Goal: Task Accomplishment & Management: Complete application form

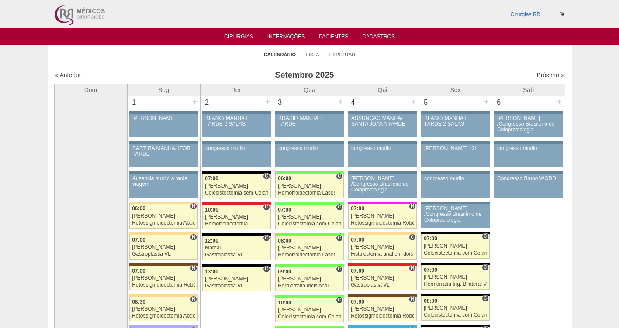
click at [539, 74] on link "Próximo »" at bounding box center [550, 75] width 28 height 7
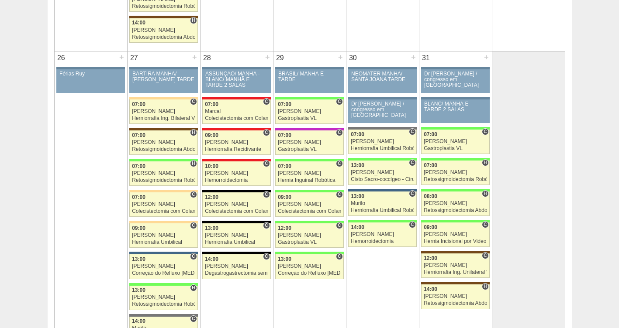
scroll to position [1542, 0]
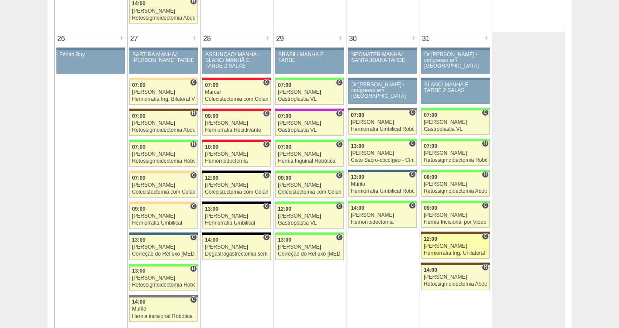
click at [428, 245] on div "Ana Paula" at bounding box center [455, 247] width 63 height 6
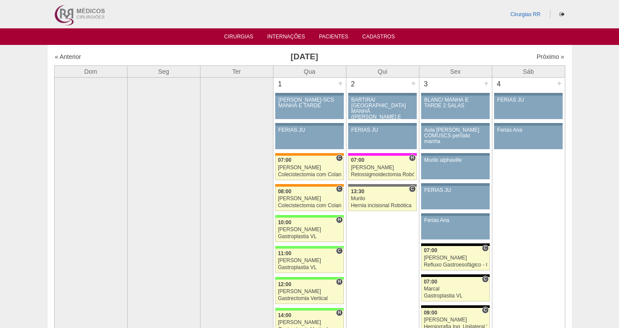
scroll to position [1542, 0]
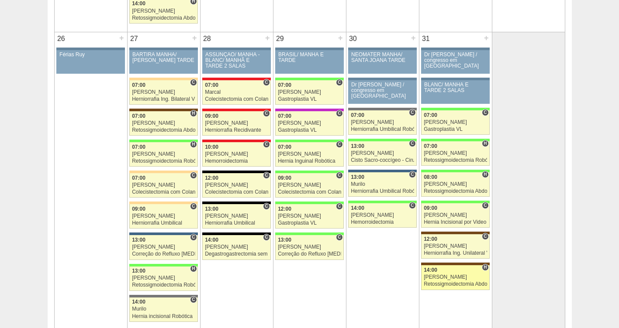
click at [459, 271] on div "14:00" at bounding box center [455, 271] width 63 height 6
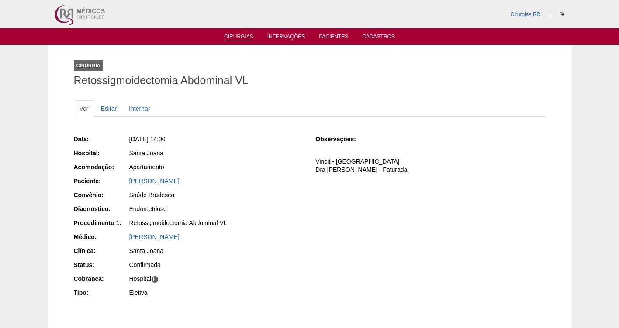
click at [243, 38] on link "Cirurgias" at bounding box center [238, 37] width 29 height 7
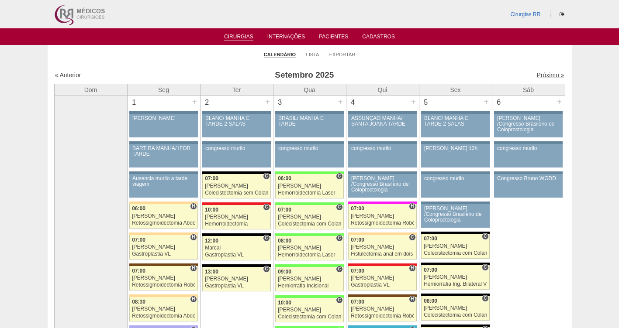
click at [544, 73] on link "Próximo »" at bounding box center [550, 75] width 28 height 7
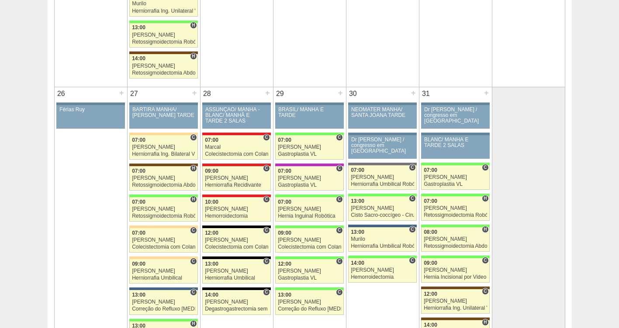
scroll to position [1493, 0]
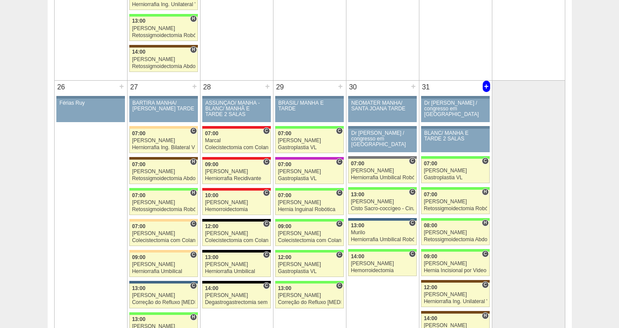
click at [486, 86] on div "+" at bounding box center [486, 86] width 7 height 11
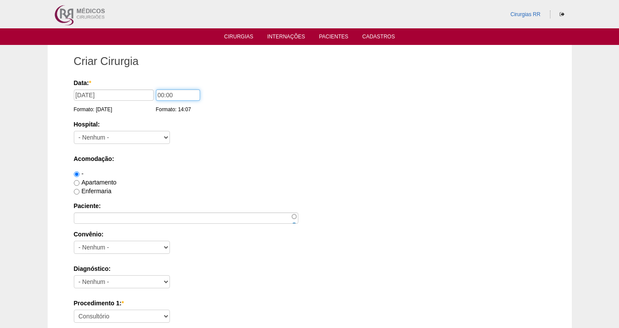
drag, startPoint x: 191, startPoint y: 93, endPoint x: 134, endPoint y: 99, distance: 57.1
click at [134, 87] on div "Data: * [DATE] Formato: [DATE] 00:00 Formato: 14:07" at bounding box center [308, 83] width 469 height 9
type input "16:00"
click at [121, 135] on select "- [GEOGRAPHIC_DATA] - [DATE] [PERSON_NAME] Alvorada América Assunção Bartira Be…" at bounding box center [122, 137] width 96 height 13
select select "30"
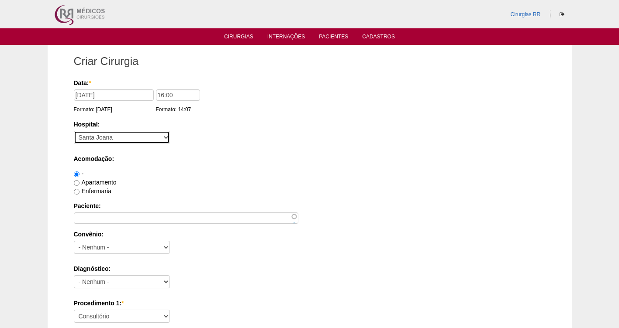
click at [74, 131] on select "- [GEOGRAPHIC_DATA] - [DATE] [PERSON_NAME] Alvorada América Assunção Bartira Be…" at bounding box center [122, 137] width 96 height 13
click at [83, 182] on label "Apartamento" at bounding box center [95, 182] width 43 height 7
click at [79, 182] on input "Apartamento" at bounding box center [77, 183] width 6 height 6
radio input "true"
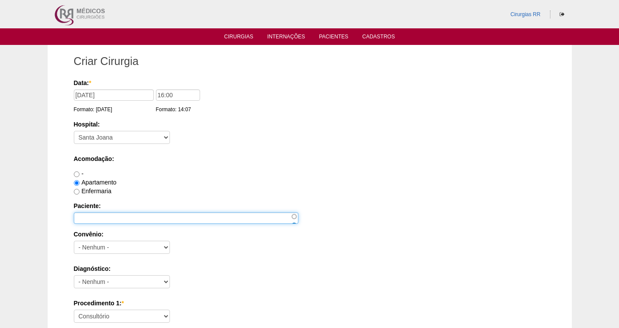
click at [92, 216] on input "Paciente:" at bounding box center [186, 218] width 224 height 11
type input "CRISTIANE CANTISANI"
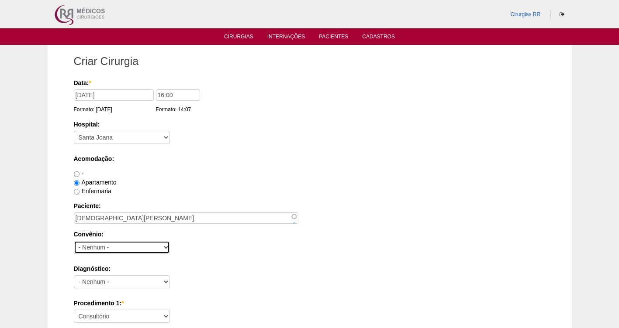
click at [93, 245] on select "- Nenhum - Abet Afresp Allianz Amil Blue Life Caasp Cabesp Caixa de Pensões Car…" at bounding box center [122, 247] width 96 height 13
select select "26"
click at [74, 241] on select "- Nenhum - Abet Afresp Allianz Amil Blue Life Caasp Cabesp Caixa de Pensões Car…" at bounding box center [122, 247] width 96 height 13
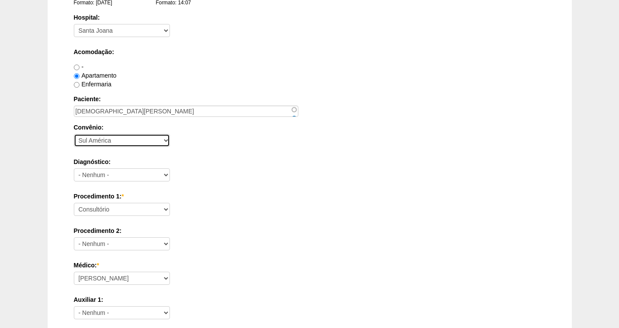
scroll to position [121, 0]
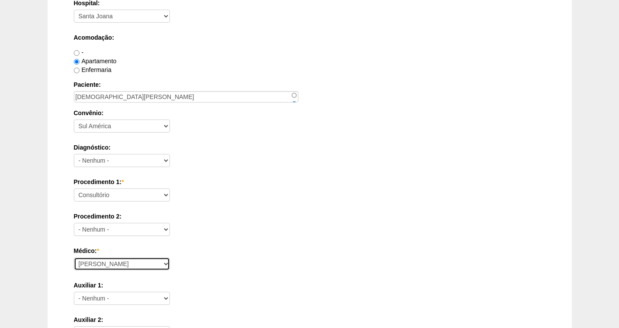
click at [110, 266] on select "Ana Paula Bruno Felipe Rossi Geraldo Igor Benevides Isabella Juliana Luiz Guilh…" at bounding box center [122, 264] width 96 height 13
select select "47"
click at [74, 258] on select "Ana Paula Bruno Felipe Rossi Geraldo Igor Benevides Isabella Juliana Luiz Guilh…" at bounding box center [122, 264] width 96 height 13
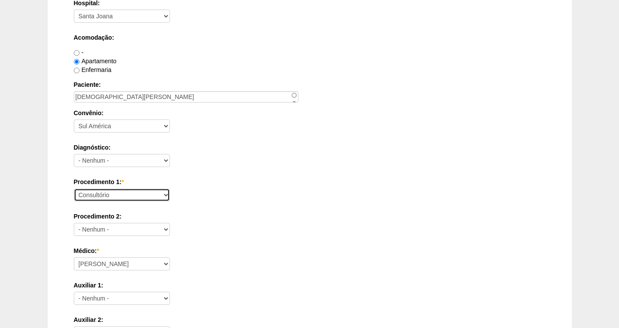
click at [97, 194] on select "Consultório Abscesso Hepático - Drenagem Abscesso perianal Amputação Abdômino P…" at bounding box center [122, 195] width 96 height 13
select select "3735"
click at [74, 189] on select "Consultório Abscesso Hepático - Drenagem Abscesso perianal Amputação Abdômino P…" at bounding box center [122, 195] width 96 height 13
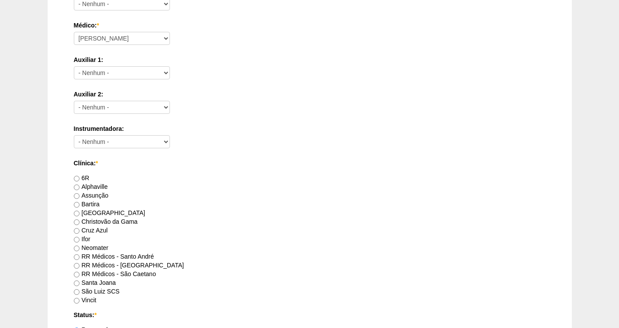
scroll to position [358, 0]
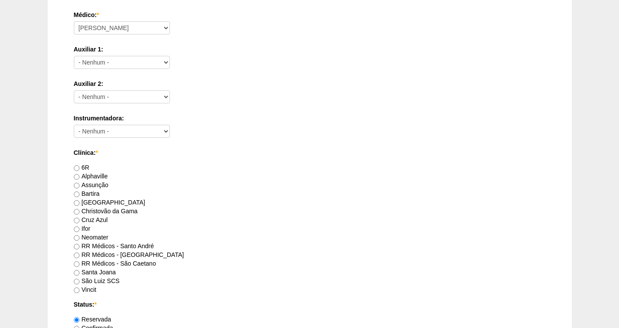
click at [88, 266] on label "RR Médicos - São Caetano" at bounding box center [115, 263] width 82 height 7
click at [79, 266] on input "RR Médicos - São Caetano" at bounding box center [77, 265] width 6 height 6
radio input "true"
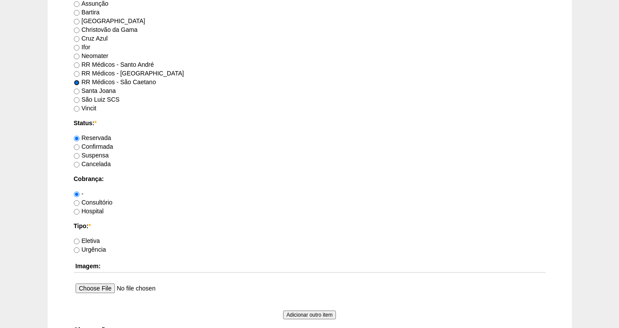
scroll to position [542, 0]
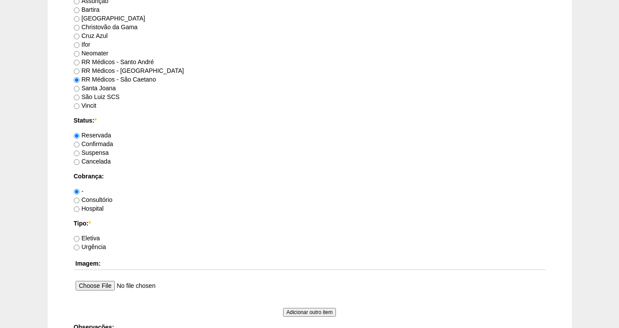
click at [94, 144] on label "Confirmada" at bounding box center [93, 144] width 39 height 7
click at [79, 144] on input "Confirmada" at bounding box center [77, 145] width 6 height 6
radio input "true"
click at [94, 197] on label "Consultório" at bounding box center [93, 200] width 39 height 7
click at [79, 198] on input "Consultório" at bounding box center [77, 201] width 6 height 6
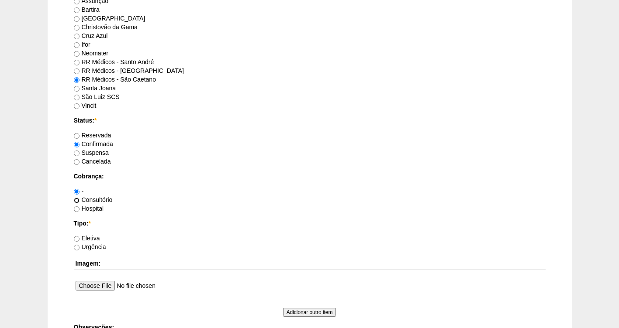
radio input "true"
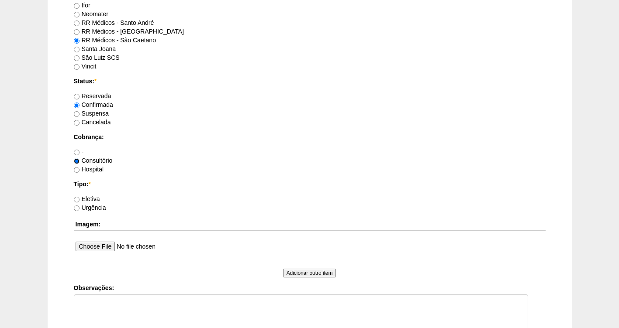
scroll to position [586, 0]
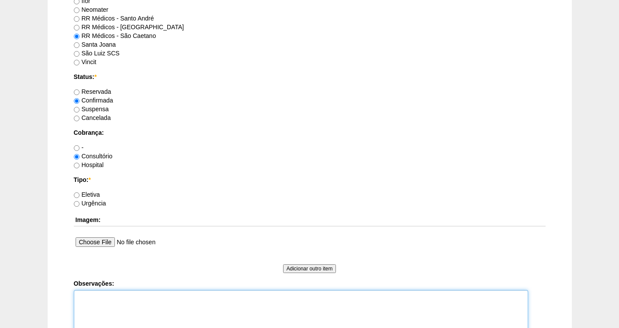
click at [93, 302] on textarea "Observações:" at bounding box center [301, 314] width 454 height 48
type textarea "FATURADA CONSULTORIO CIRURGIA CONJUNTA COM DR MAURICI"
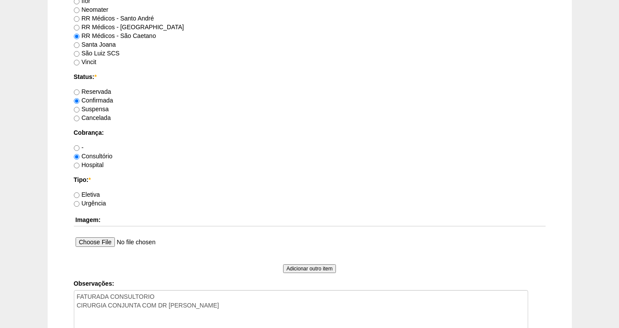
click at [83, 195] on label "Eletiva" at bounding box center [87, 194] width 26 height 7
click at [79, 195] on input "Eletiva" at bounding box center [77, 196] width 6 height 6
radio input "true"
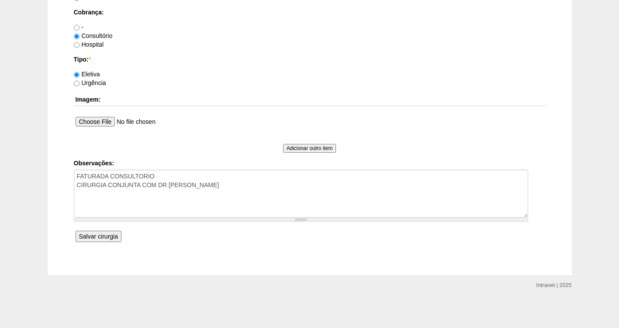
click at [90, 237] on input "Salvar cirurgia" at bounding box center [99, 236] width 46 height 11
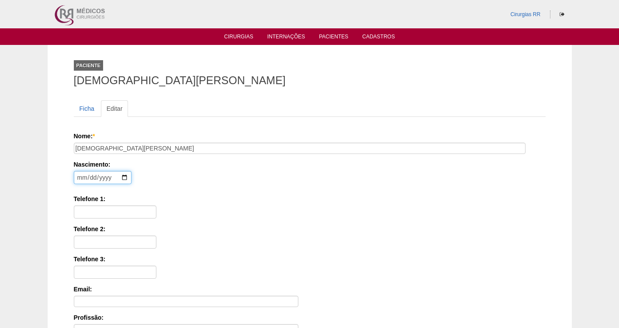
click at [75, 178] on input "date" at bounding box center [103, 177] width 58 height 13
type input "[DATE]"
click at [96, 211] on input "Telefone 1:" at bounding box center [115, 212] width 83 height 13
paste input "[PHONE_NUMBER]"
type input "[PHONE_NUMBER]"
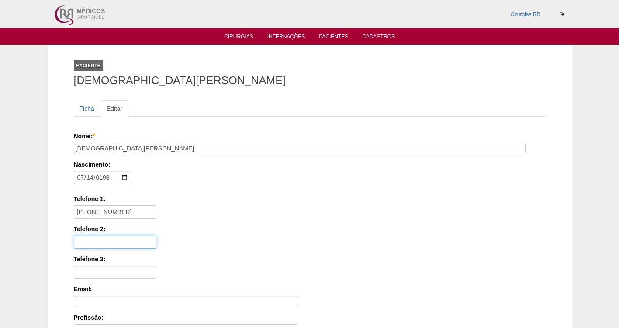
click at [90, 239] on input "Telefone 2:" at bounding box center [115, 242] width 83 height 13
paste input "[PHONE_NUMBER]"
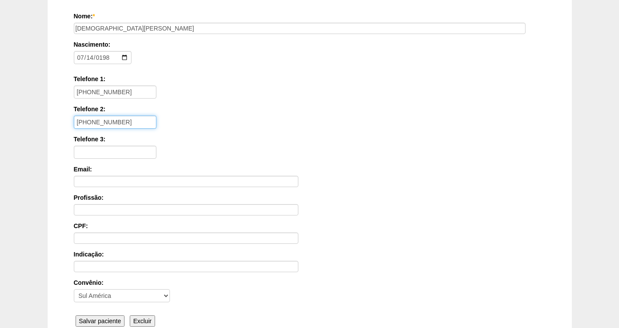
scroll to position [132, 0]
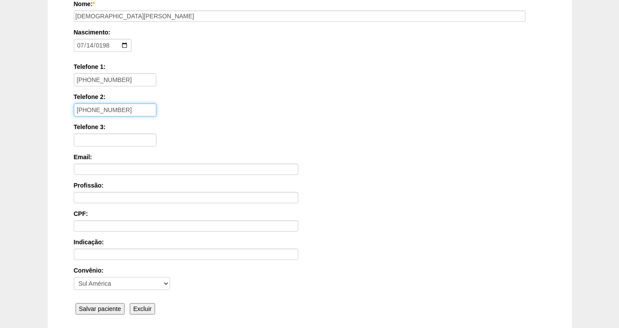
type input "[PHONE_NUMBER]"
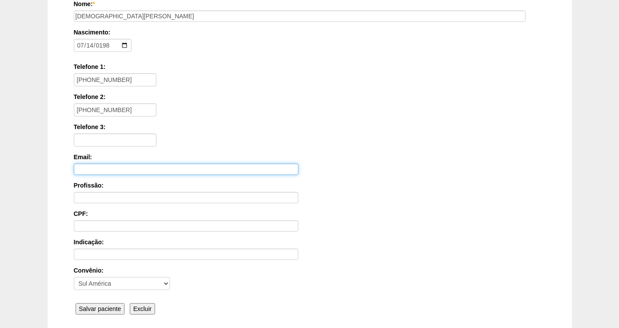
click at [93, 168] on input "Email:" at bounding box center [186, 169] width 224 height 11
paste input "CRISTIANECANTISANI@gmail.com"
type input "CRISTIANECANTISANI@gmail.com"
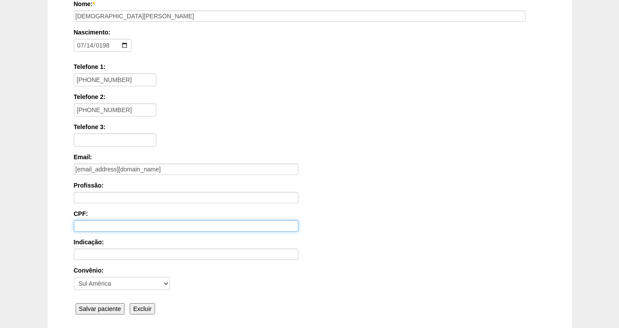
click at [86, 224] on input "CPF:" at bounding box center [186, 226] width 224 height 11
paste input "223.187.358-32"
type input "223.187.358-32"
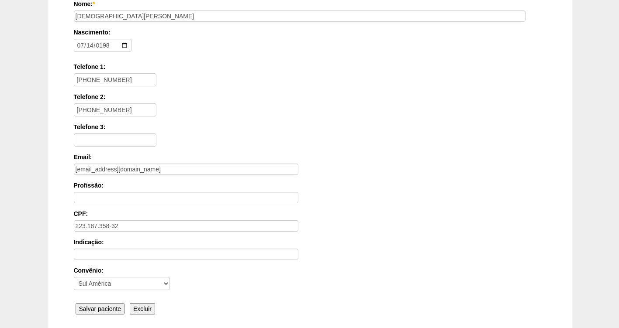
click at [92, 308] on input "Salvar paciente" at bounding box center [100, 308] width 49 height 11
